Goal: Task Accomplishment & Management: Complete application form

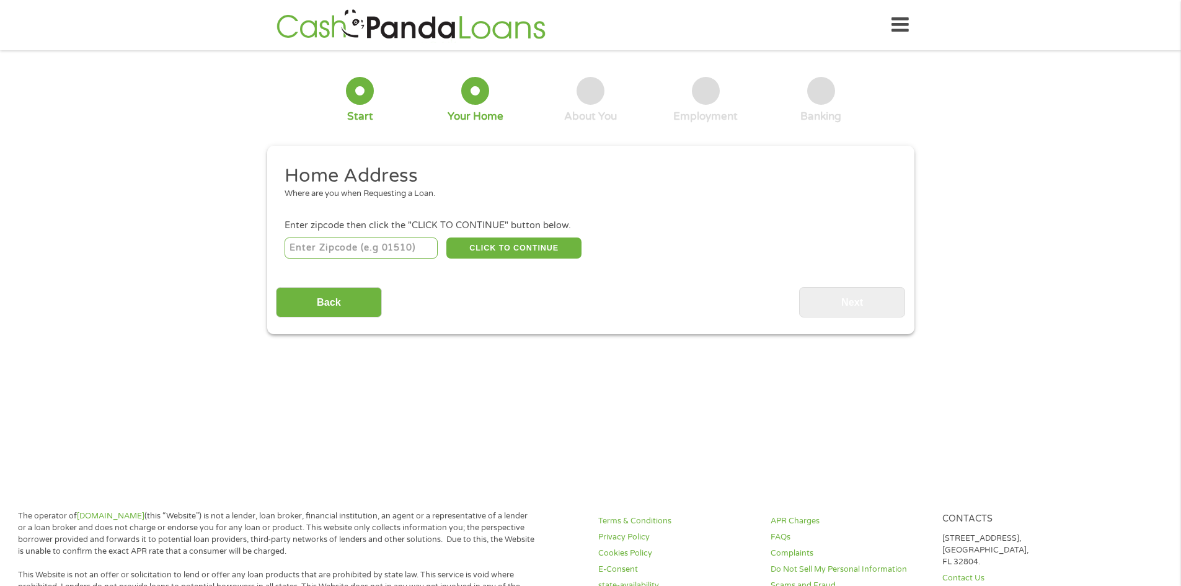
click at [306, 244] on input "number" at bounding box center [361, 247] width 153 height 21
type input "80913"
click at [476, 249] on button "CLICK TO CONTINUE" at bounding box center [513, 247] width 135 height 21
type input "80913"
type input "[US_STATE][GEOGRAPHIC_DATA]"
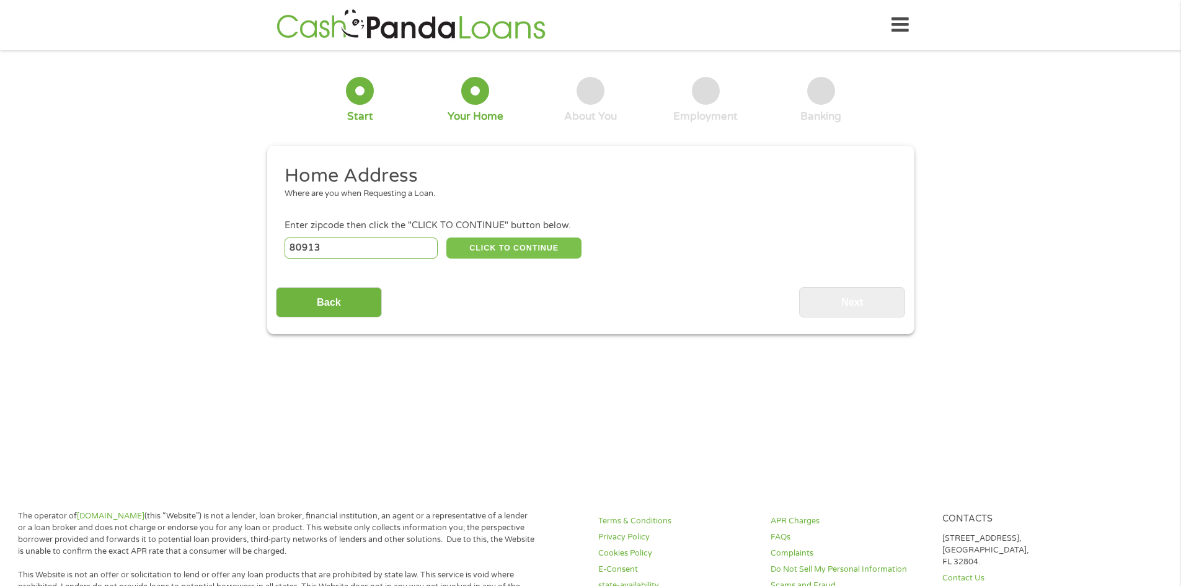
select select "[US_STATE]"
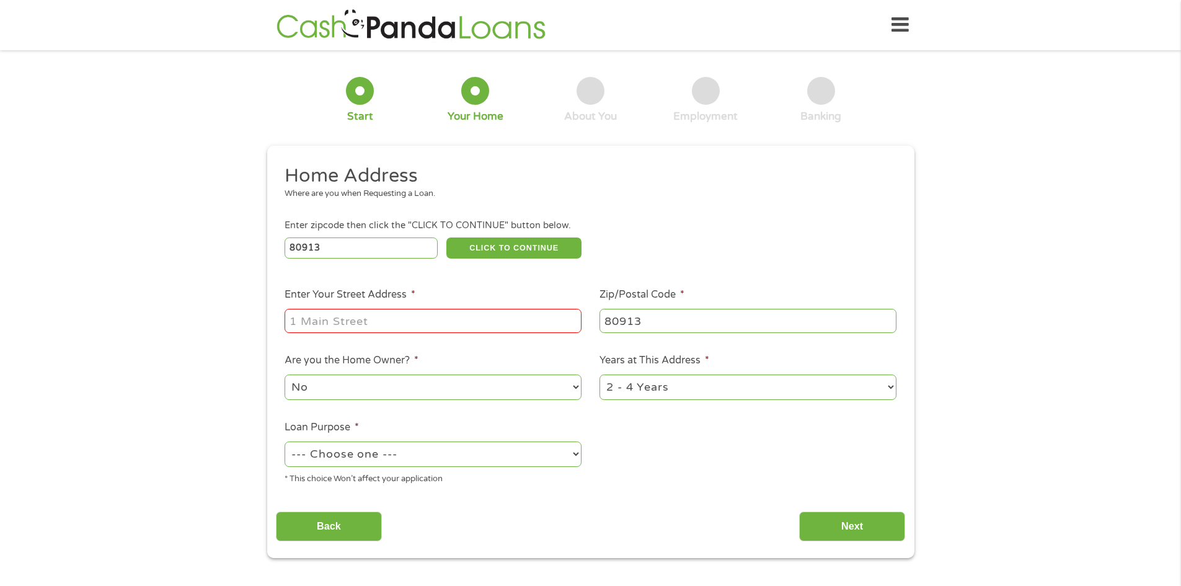
click at [467, 315] on input "Enter Your Street Address *" at bounding box center [433, 321] width 297 height 24
type input "[STREET_ADDRESS][US_STATE]"
click at [448, 392] on select "No Yes" at bounding box center [433, 386] width 297 height 25
click at [285, 374] on select "No Yes" at bounding box center [433, 386] width 297 height 25
click at [720, 392] on select "1 Year or less 1 - 2 Years 2 - 4 Years Over 4 Years" at bounding box center [748, 386] width 297 height 25
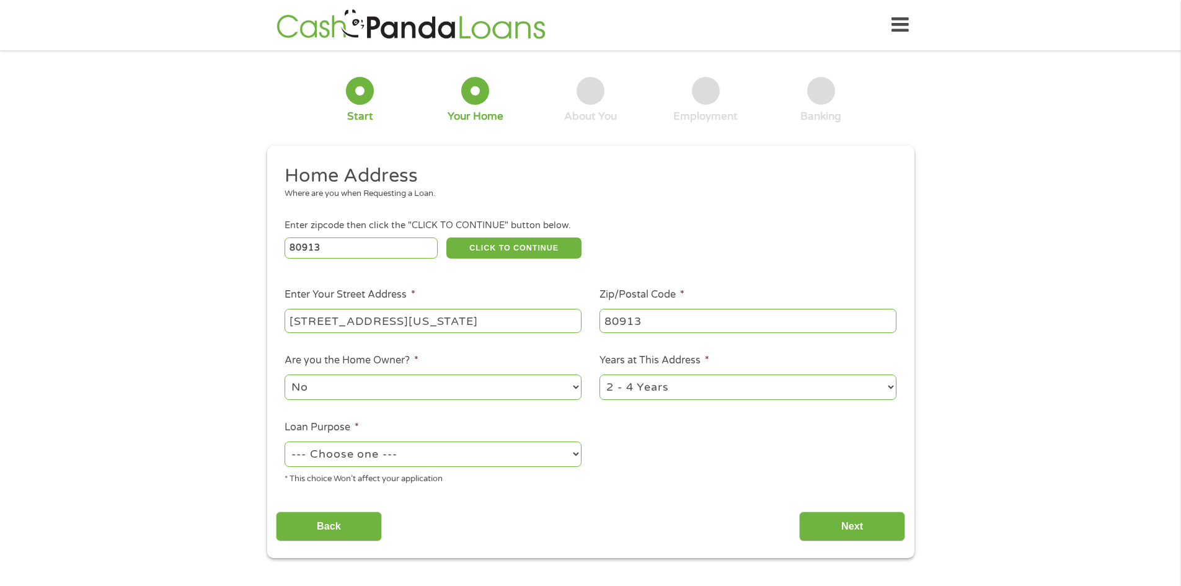
select select "12months"
click at [600, 374] on select "1 Year or less 1 - 2 Years 2 - 4 Years Over 4 Years" at bounding box center [748, 386] width 297 height 25
click at [420, 441] on div "--- Choose one --- Pay Bills Debt Consolidation Home Improvement Major Purchase…" at bounding box center [433, 455] width 297 height 30
click at [421, 456] on select "--- Choose one --- Pay Bills Debt Consolidation Home Improvement Major Purchase…" at bounding box center [433, 453] width 297 height 25
select select "medicalexpenses"
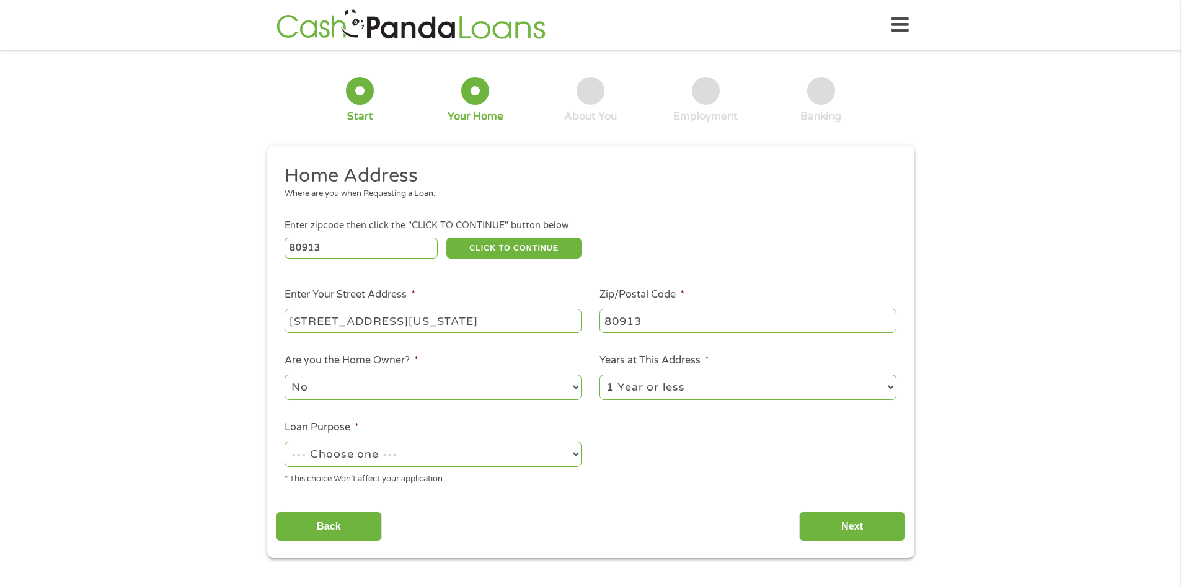
click at [285, 441] on select "--- Choose one --- Pay Bills Debt Consolidation Home Improvement Major Purchase…" at bounding box center [433, 453] width 297 height 25
click at [811, 517] on input "Next" at bounding box center [852, 526] width 106 height 30
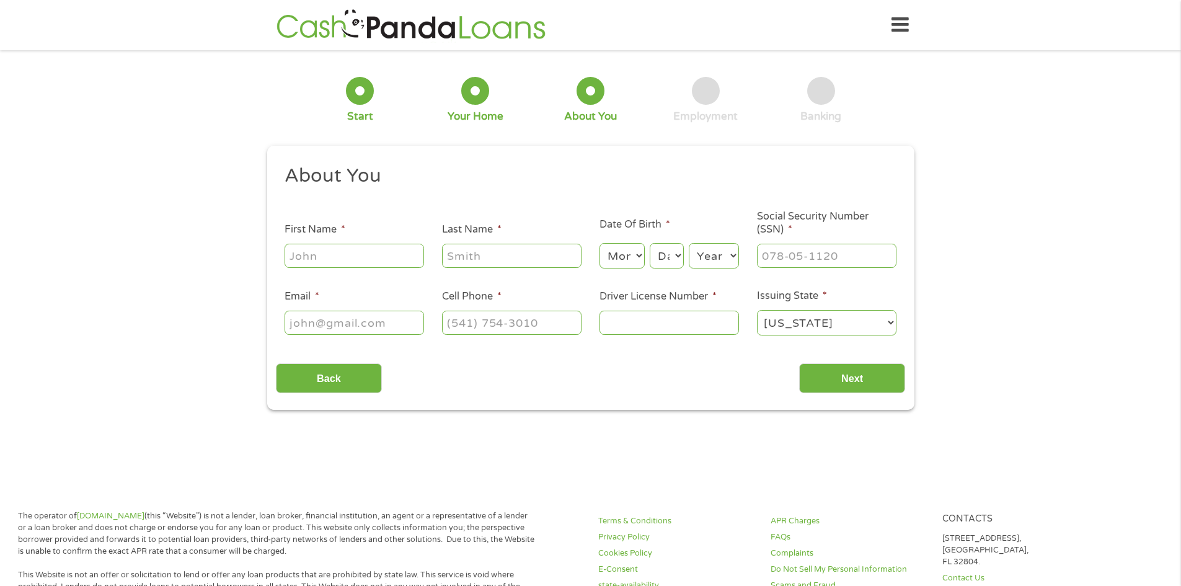
scroll to position [5, 5]
click at [319, 255] on input "First Name *" at bounding box center [354, 256] width 139 height 24
type input "[PERSON_NAME]"
type input "4708198908"
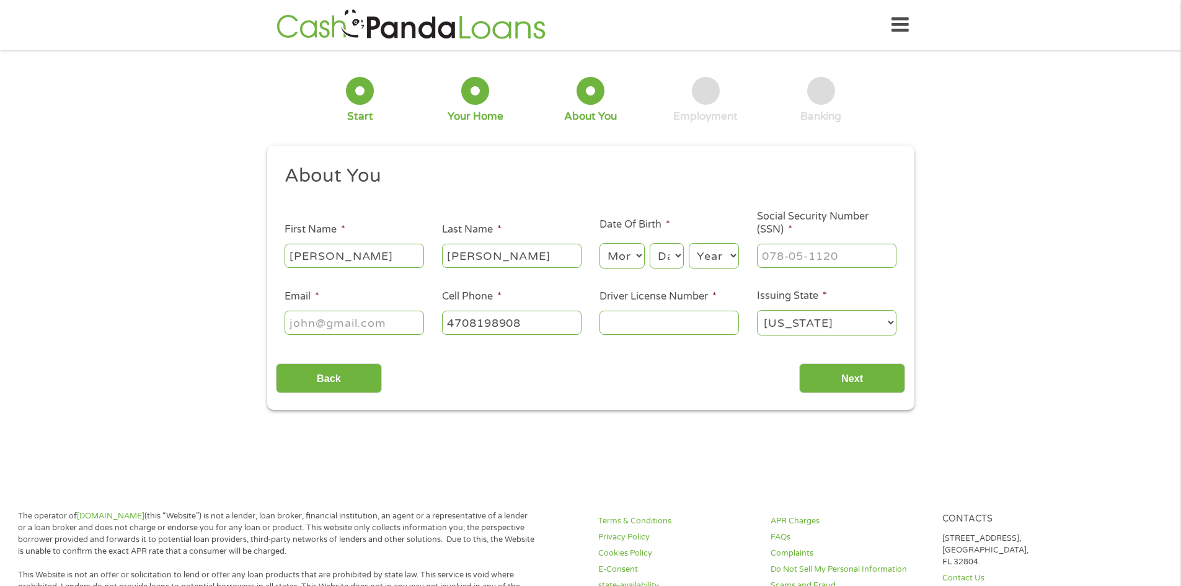
select select "[US_STATE]"
type input "[PHONE_NUMBER]"
click at [667, 329] on input "Driver License Number *" at bounding box center [669, 323] width 139 height 24
type input "070406162"
click at [782, 264] on input "___-__-____" at bounding box center [826, 256] width 139 height 24
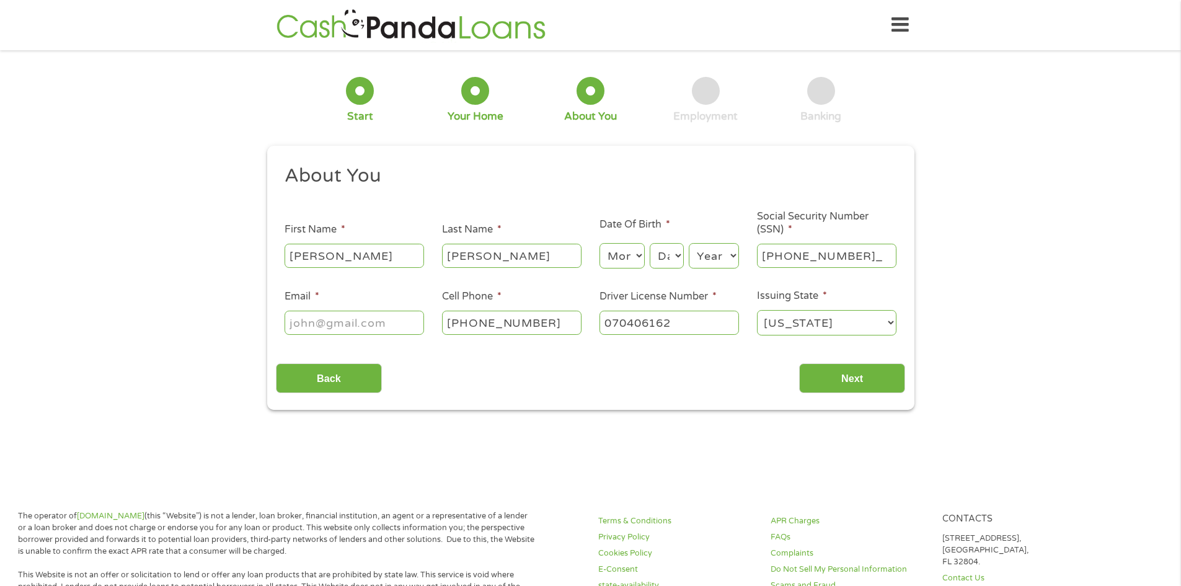
type input "668-24-2925"
click at [611, 254] on select "Month 1 2 3 4 5 6 7 8 9 10 11 12" at bounding box center [622, 255] width 45 height 25
select select "7"
click at [600, 243] on select "Month 1 2 3 4 5 6 7 8 9 10 11 12" at bounding box center [622, 255] width 45 height 25
click at [680, 254] on select "Day 1 2 3 4 5 6 7 8 9 10 11 12 13 14 15 16 17 18 19 20 21 22 23 24 25 26 27 28 …" at bounding box center [666, 255] width 33 height 25
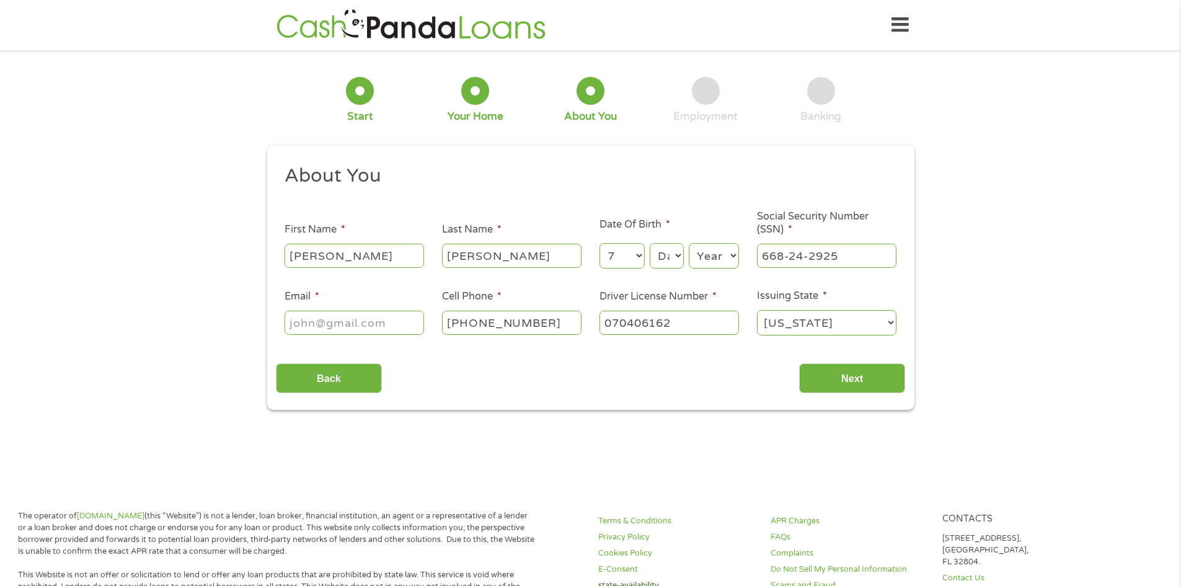
select select "19"
click at [650, 243] on select "Day 1 2 3 4 5 6 7 8 9 10 11 12 13 14 15 16 17 18 19 20 21 22 23 24 25 26 27 28 …" at bounding box center [666, 255] width 33 height 25
click at [697, 261] on select "Year [DATE] 2006 2005 2004 2003 2002 2001 2000 1999 1998 1997 1996 1995 1994 19…" at bounding box center [714, 255] width 50 height 25
select select "2004"
click at [689, 243] on select "Year [DATE] 2006 2005 2004 2003 2002 2001 2000 1999 1998 1997 1996 1995 1994 19…" at bounding box center [714, 255] width 50 height 25
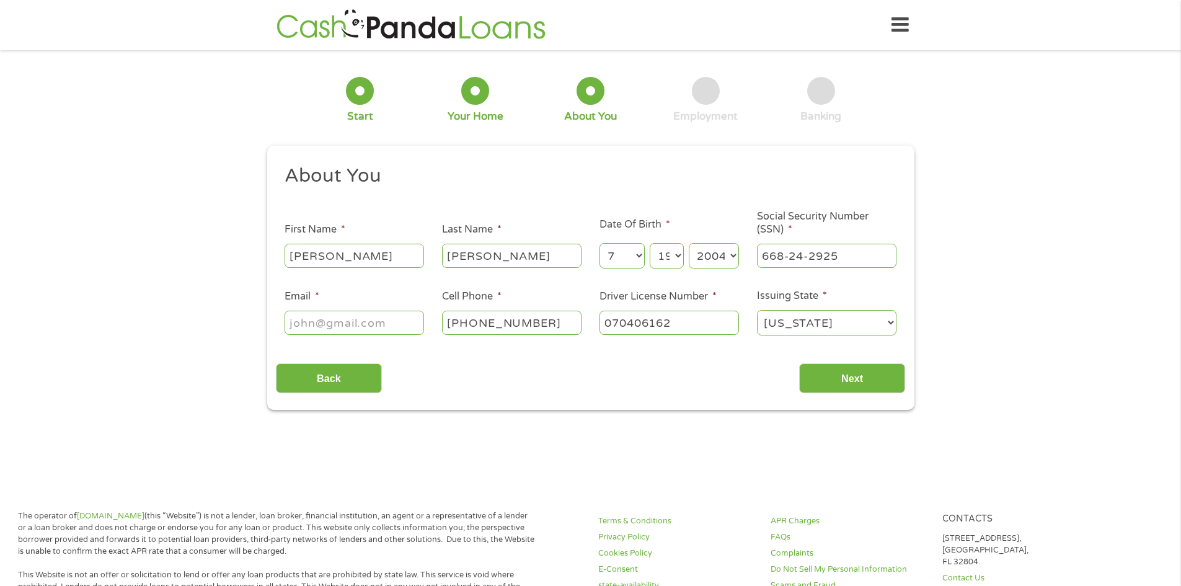
click at [312, 326] on input "Email *" at bounding box center [354, 323] width 139 height 24
type input "[EMAIL_ADDRESS][DOMAIN_NAME]"
click at [604, 337] on ul "About You This field is hidden when viewing the form Title * --- Choose one ---…" at bounding box center [590, 255] width 629 height 183
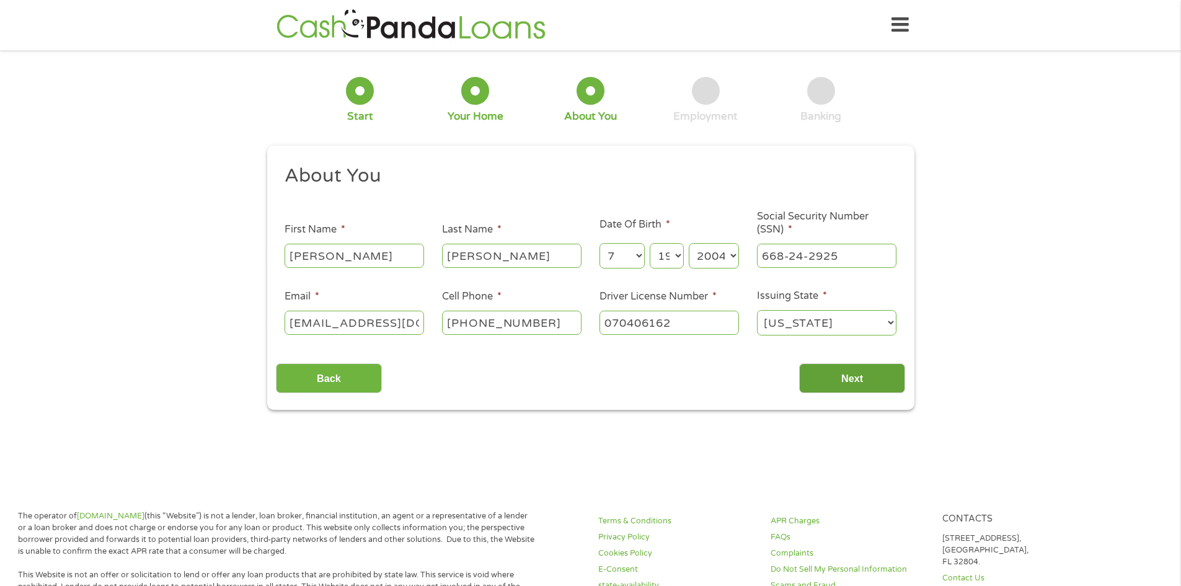
click at [833, 383] on input "Next" at bounding box center [852, 378] width 106 height 30
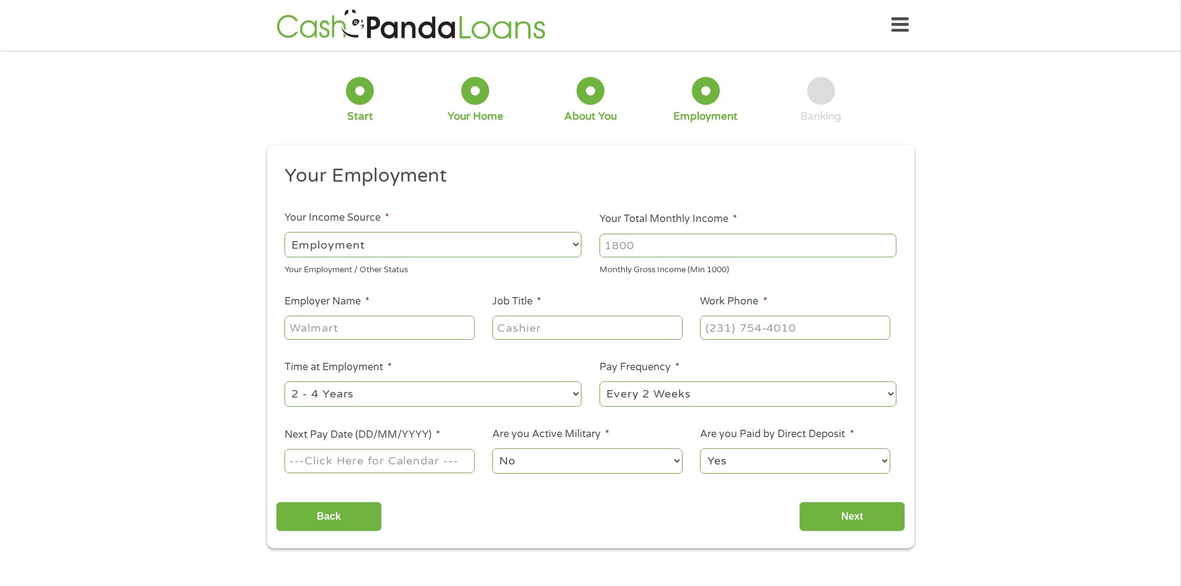
click at [546, 238] on select "--- Choose one --- Employment [DEMOGRAPHIC_DATA] Benefits" at bounding box center [433, 244] width 297 height 25
click at [285, 232] on select "--- Choose one --- Employment [DEMOGRAPHIC_DATA] Benefits" at bounding box center [433, 244] width 297 height 25
click at [671, 237] on input "Your Total Monthly Income *" at bounding box center [748, 246] width 297 height 24
type input "2377.50"
click at [310, 337] on input "Employer Name *" at bounding box center [380, 328] width 190 height 24
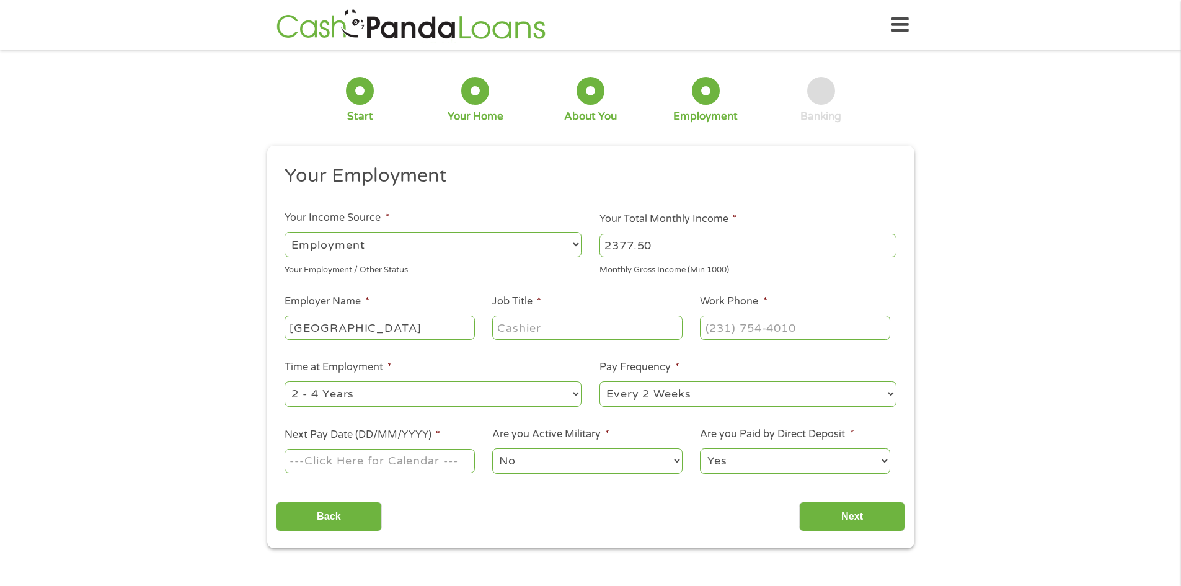
type input "[GEOGRAPHIC_DATA]"
type input "Army"
type input "[PHONE_NUMBER]"
click at [361, 412] on ul "Your Employment Your Income Source * --- Choose one --- Employment [DEMOGRAPHIC…" at bounding box center [590, 324] width 629 height 321
click at [370, 396] on select "--- Choose one --- 1 Year or less 1 - 2 Years 2 - 4 Years Over 4 Years" at bounding box center [433, 393] width 297 height 25
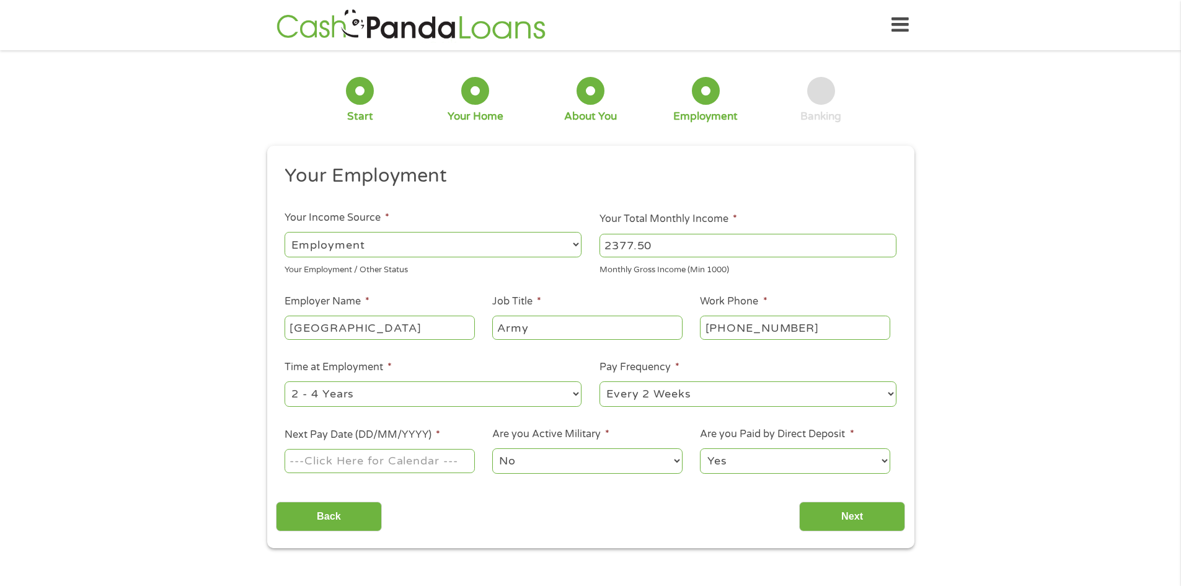
select select "24months"
click at [285, 381] on select "--- Choose one --- 1 Year or less 1 - 2 Years 2 - 4 Years Over 4 Years" at bounding box center [433, 393] width 297 height 25
click at [618, 399] on select "--- Choose one --- Every 2 Weeks Every Week Monthly Semi-Monthly" at bounding box center [748, 393] width 297 height 25
select select "semimonthly"
click at [600, 381] on select "--- Choose one --- Every 2 Weeks Every Week Monthly Semi-Monthly" at bounding box center [748, 393] width 297 height 25
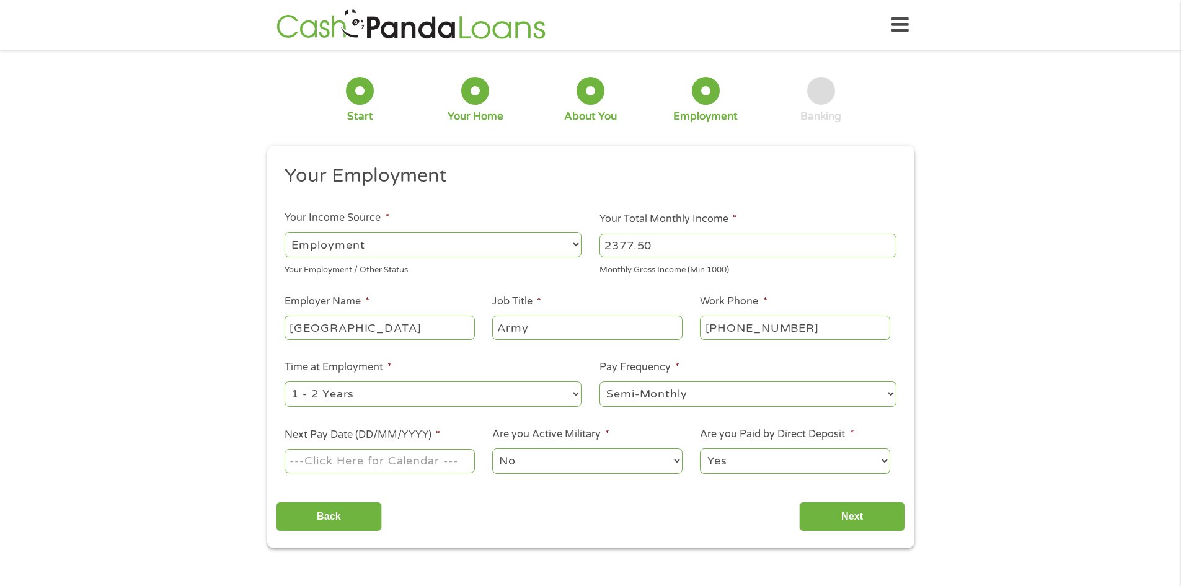
click at [639, 395] on select "--- Choose one --- Every 2 Weeks Every Week Monthly Semi-Monthly" at bounding box center [748, 393] width 297 height 25
click at [648, 395] on select "--- Choose one --- Every 2 Weeks Every Week Monthly Semi-Monthly" at bounding box center [748, 393] width 297 height 25
click at [650, 386] on select "--- Choose one --- Every 2 Weeks Every Week Monthly Semi-Monthly" at bounding box center [748, 393] width 297 height 25
click at [325, 467] on input "Next Pay Date (DD/MM/YYYY) *" at bounding box center [380, 461] width 190 height 24
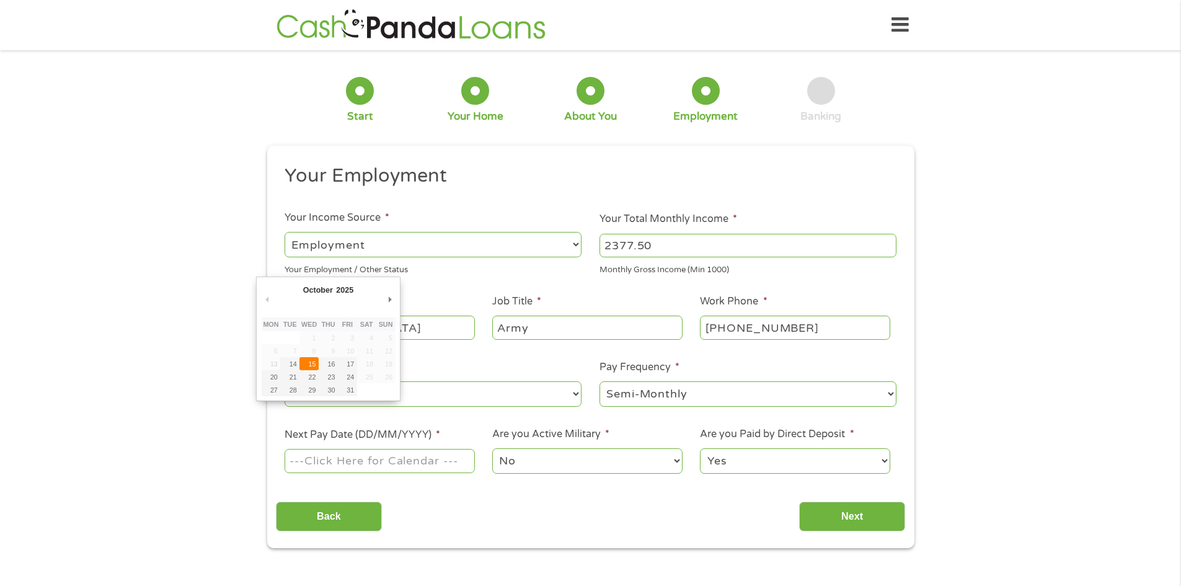
type input "[DATE]"
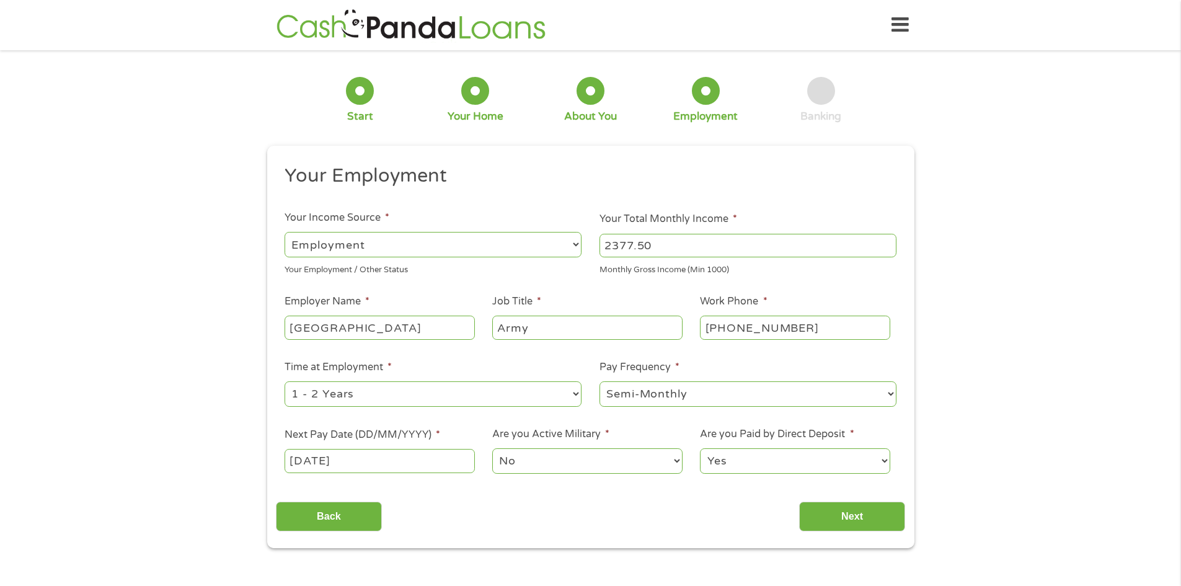
click at [613, 459] on select "No Yes" at bounding box center [587, 460] width 190 height 25
select select "1"
click at [492, 448] on select "No Yes" at bounding box center [587, 460] width 190 height 25
click at [713, 461] on select "Yes No" at bounding box center [795, 460] width 190 height 25
click at [700, 448] on select "Yes No" at bounding box center [795, 460] width 190 height 25
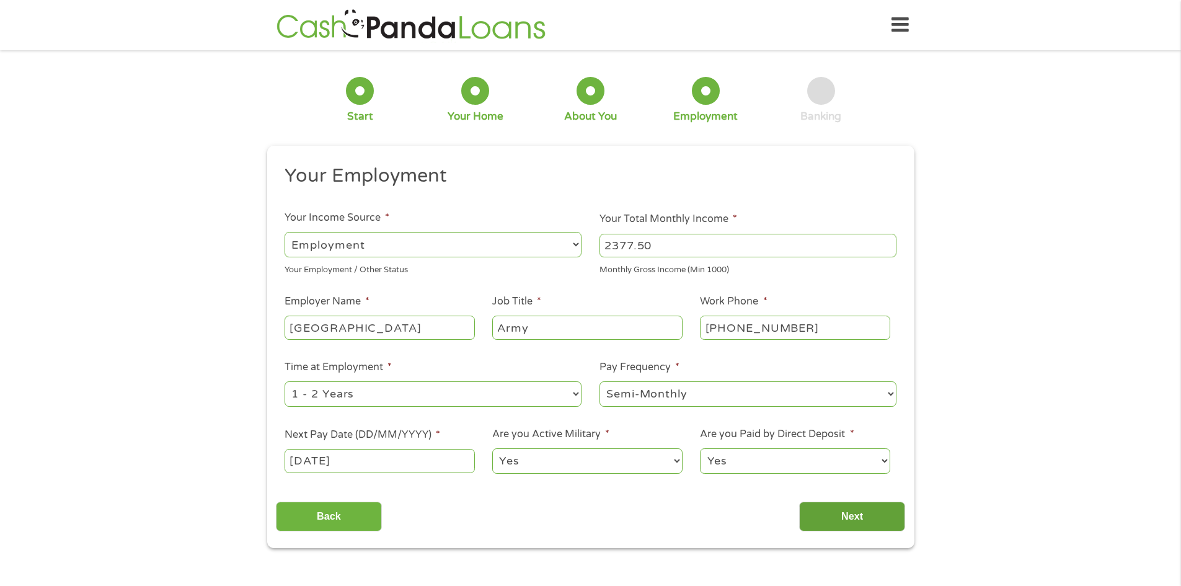
click at [809, 505] on input "Next" at bounding box center [852, 517] width 106 height 30
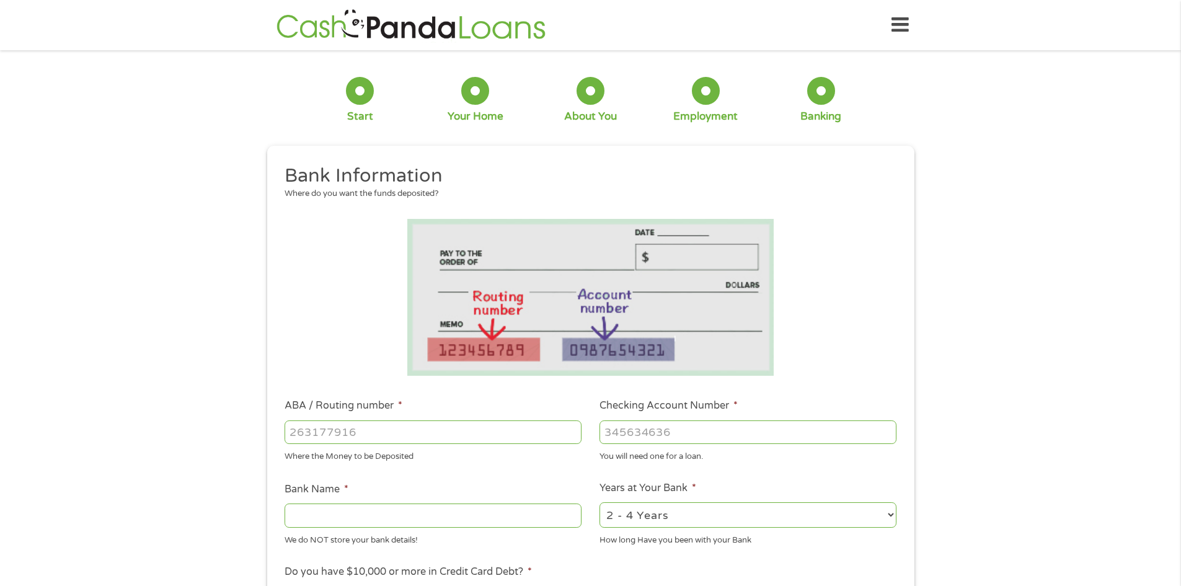
click at [441, 436] on input "ABA / Routing number *" at bounding box center [433, 432] width 297 height 24
type input "256074974"
type input "NAVY FEDERAL CREDIT UNION"
type input "256074974"
type input "2"
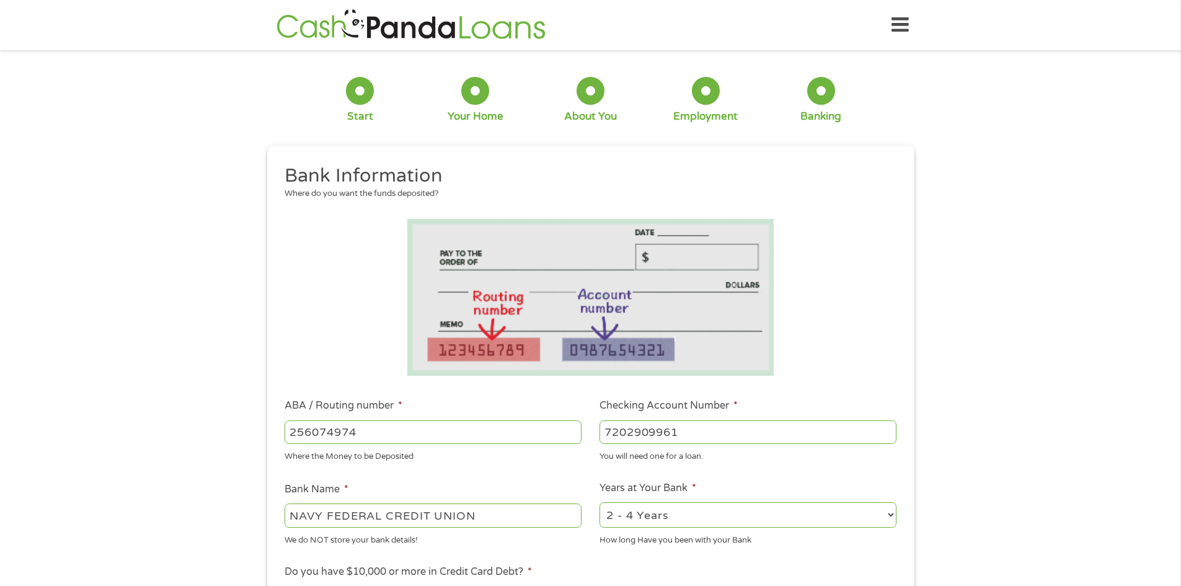
type input "7202909961"
click at [833, 363] on li at bounding box center [590, 297] width 629 height 157
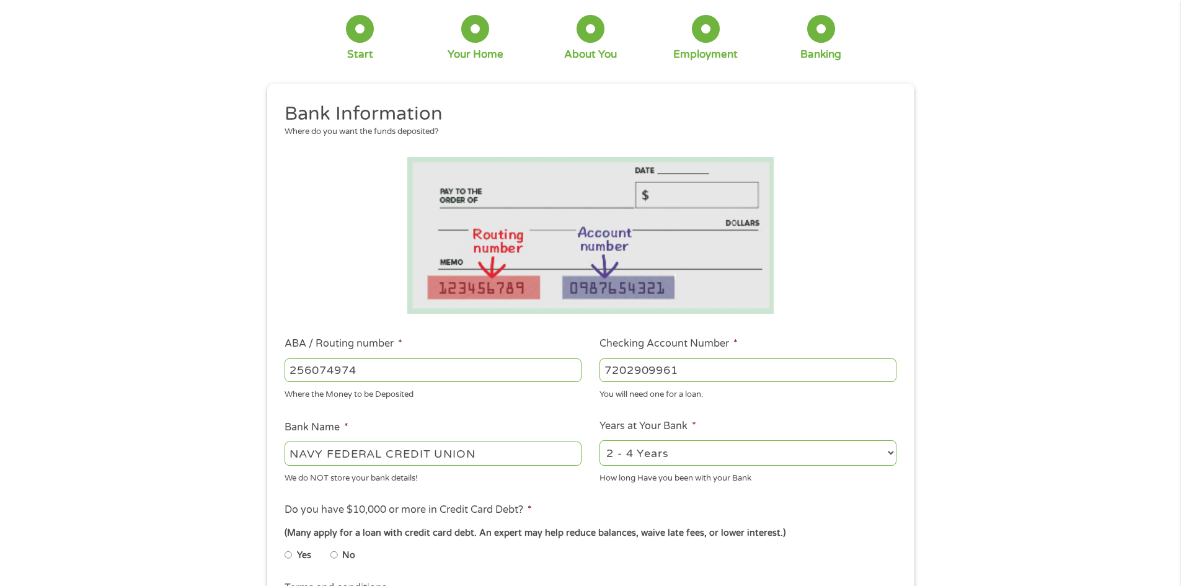
click at [696, 443] on select "2 - 4 Years 6 - 12 Months 1 - 2 Years Over 4 Years" at bounding box center [748, 452] width 297 height 25
select select "12months"
click at [600, 440] on select "2 - 4 Years 6 - 12 Months 1 - 2 Years Over 4 Years" at bounding box center [748, 452] width 297 height 25
click at [539, 495] on ul "Bank Information Where do you want the funds deposited? ABA / Routing number * …" at bounding box center [590, 411] width 629 height 618
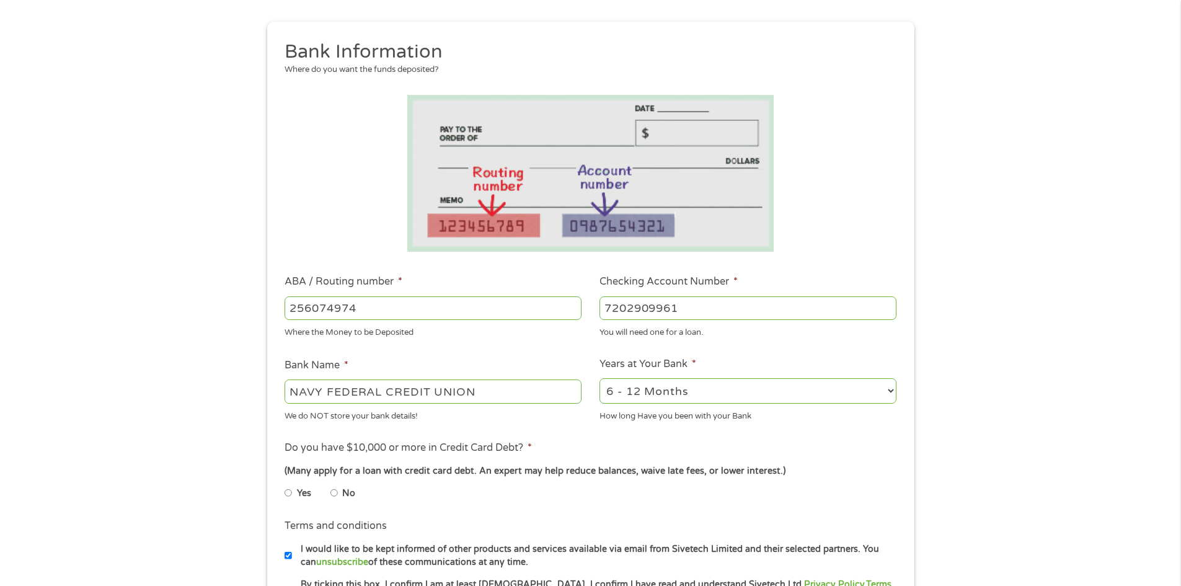
click at [340, 491] on li "No" at bounding box center [352, 493] width 45 height 24
click at [335, 493] on input "No" at bounding box center [333, 493] width 7 height 20
radio input "true"
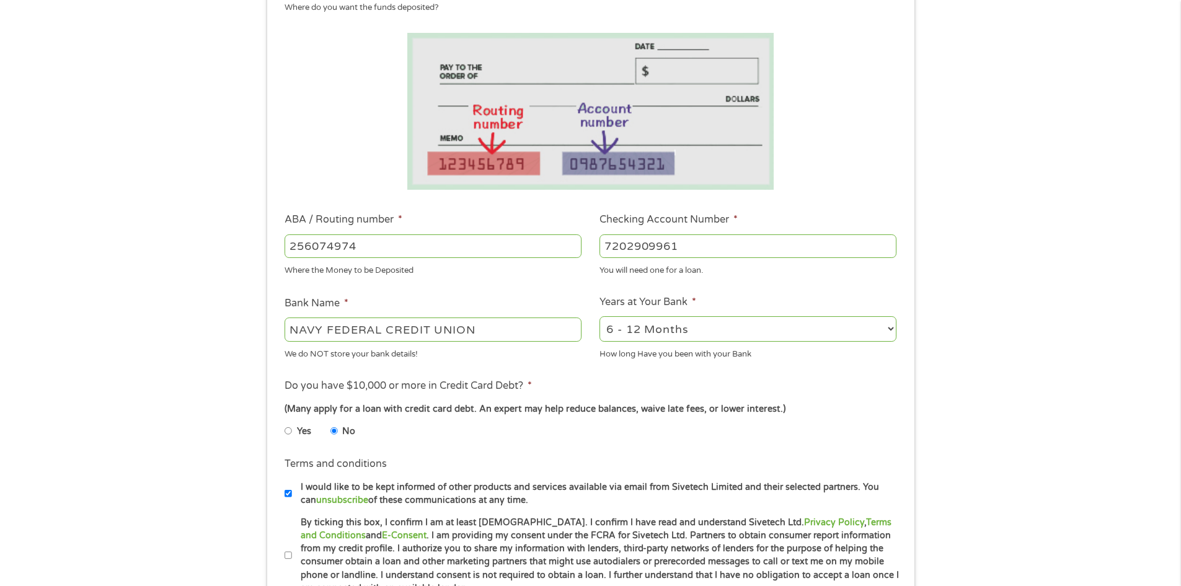
scroll to position [248, 0]
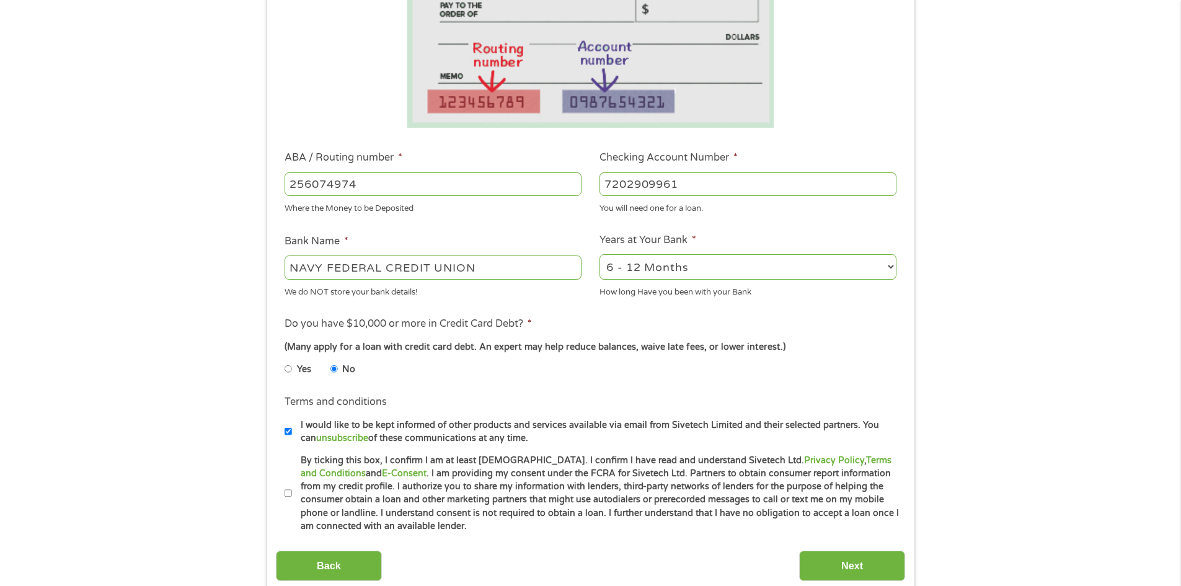
click at [286, 428] on input "I would like to be kept informed of other products and services available via e…" at bounding box center [288, 432] width 7 height 20
checkbox input "false"
click at [288, 477] on li "By ticking this box, I confirm I am at least [DEMOGRAPHIC_DATA]. I confirm I ha…" at bounding box center [595, 493] width 621 height 79
click at [288, 482] on li "By ticking this box, I confirm I am at least [DEMOGRAPHIC_DATA]. I confirm I ha…" at bounding box center [595, 493] width 621 height 79
click at [290, 482] on li "By ticking this box, I confirm I am at least [DEMOGRAPHIC_DATA]. I confirm I ha…" at bounding box center [595, 493] width 621 height 79
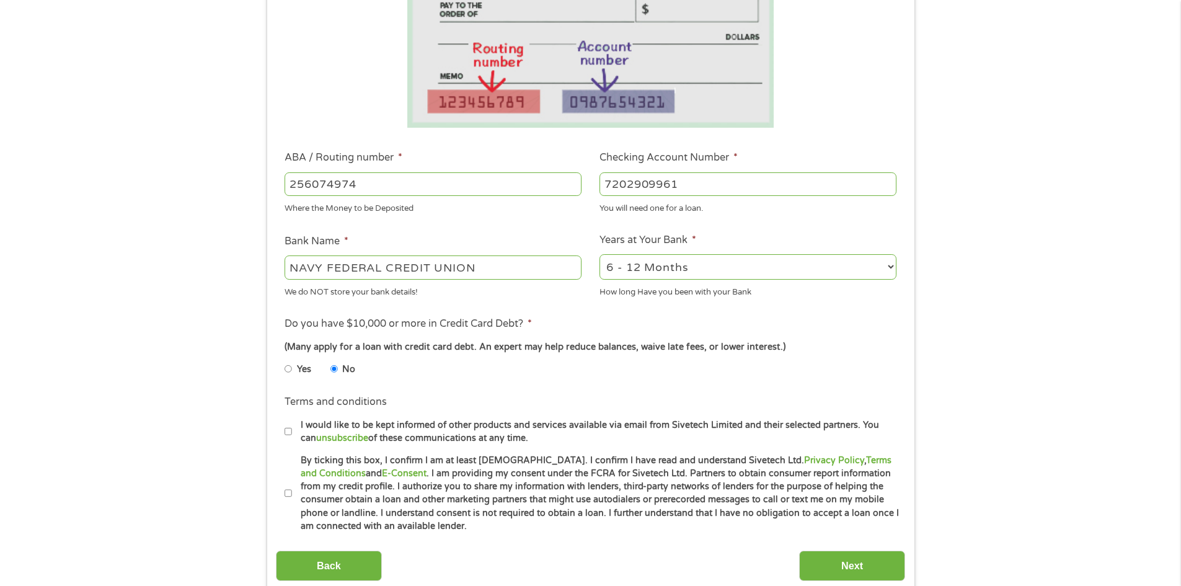
click at [290, 492] on input "By ticking this box, I confirm I am at least [DEMOGRAPHIC_DATA]. I confirm I ha…" at bounding box center [288, 494] width 7 height 20
checkbox input "true"
click at [883, 556] on input "Next" at bounding box center [852, 566] width 106 height 30
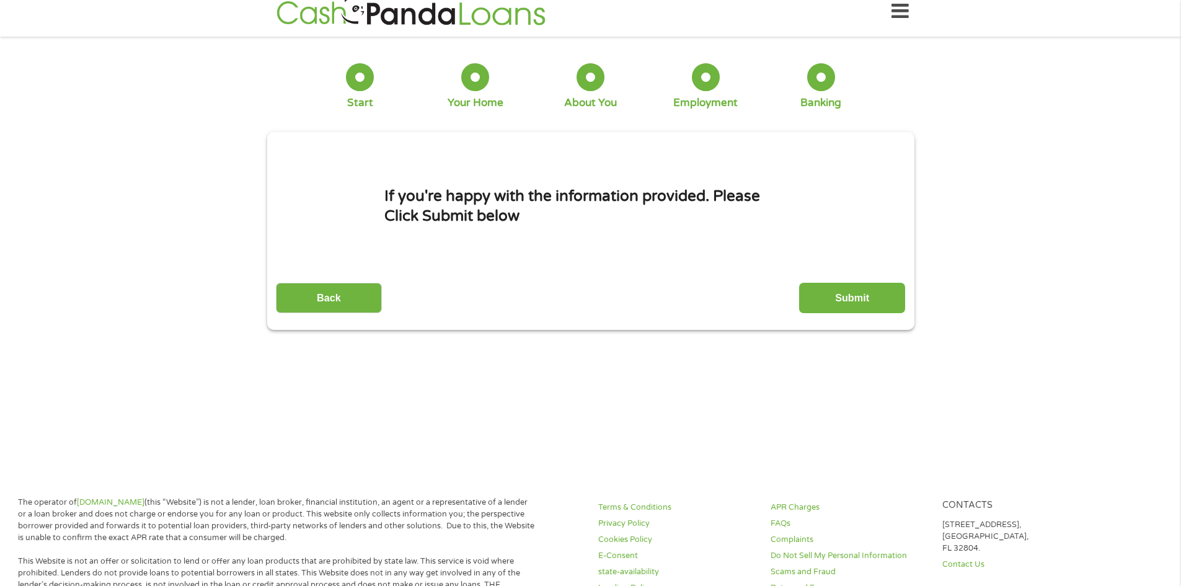
scroll to position [0, 0]
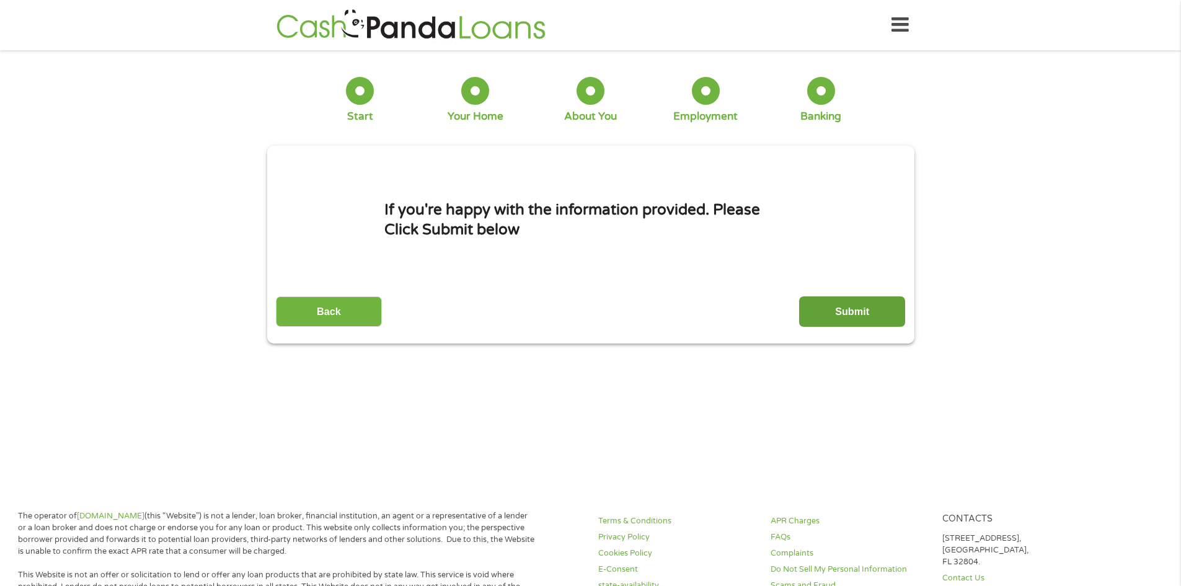
click at [825, 312] on input "Submit" at bounding box center [852, 311] width 106 height 30
